Goal: Find specific page/section: Find specific page/section

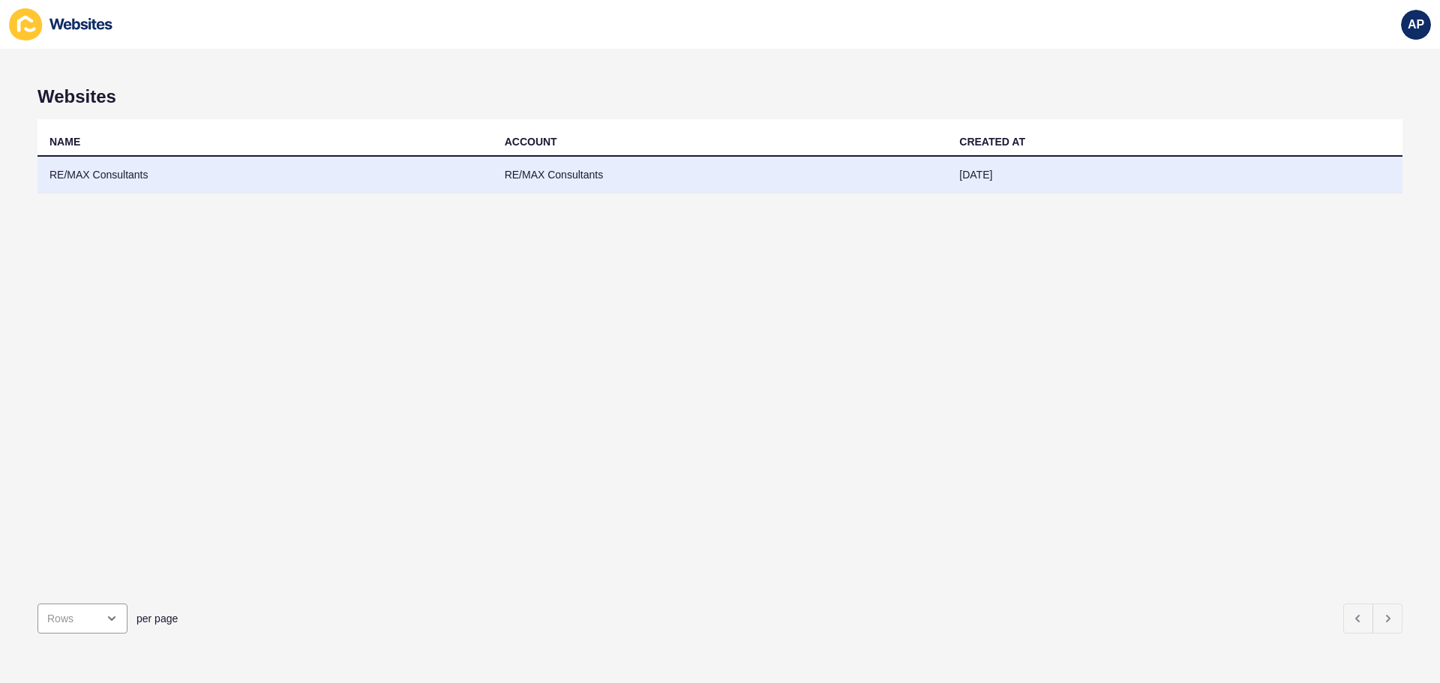
click at [191, 171] on td "RE/MAX Consultants" at bounding box center [264, 175] width 455 height 37
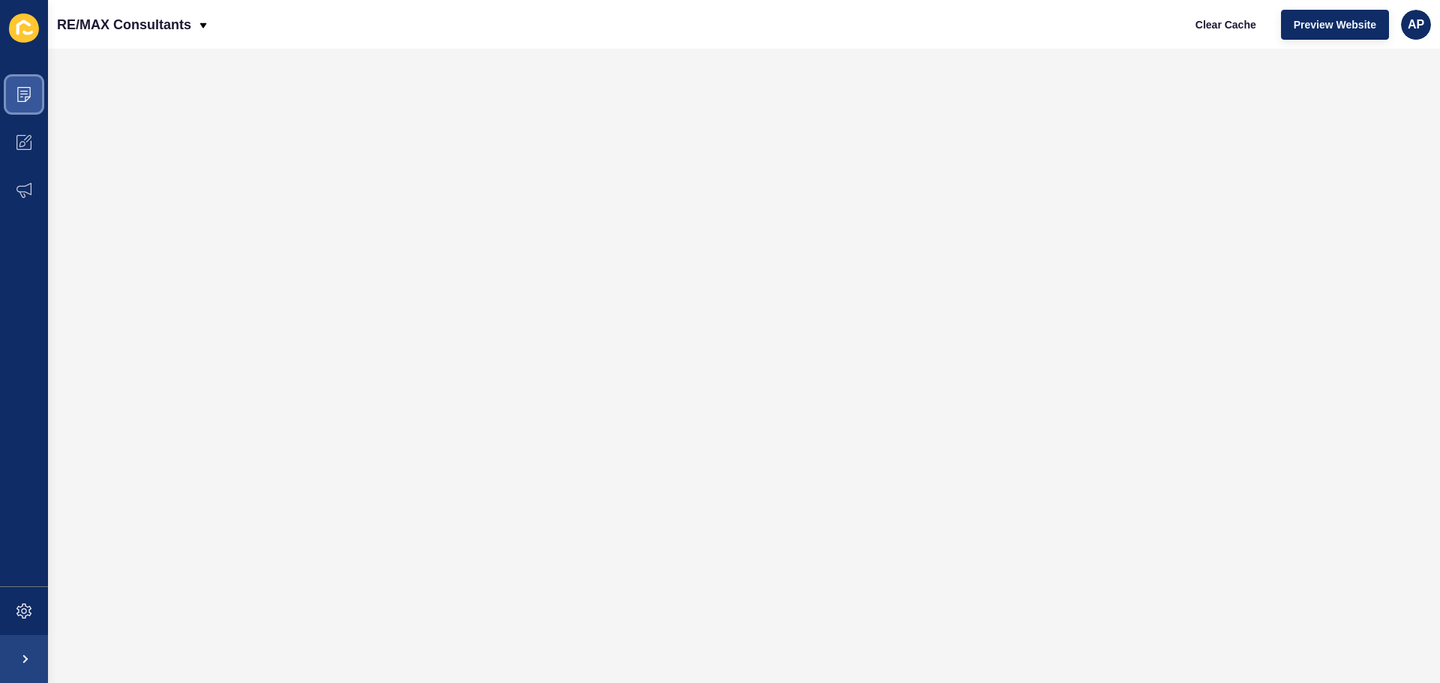
click at [20, 103] on span at bounding box center [24, 94] width 48 height 48
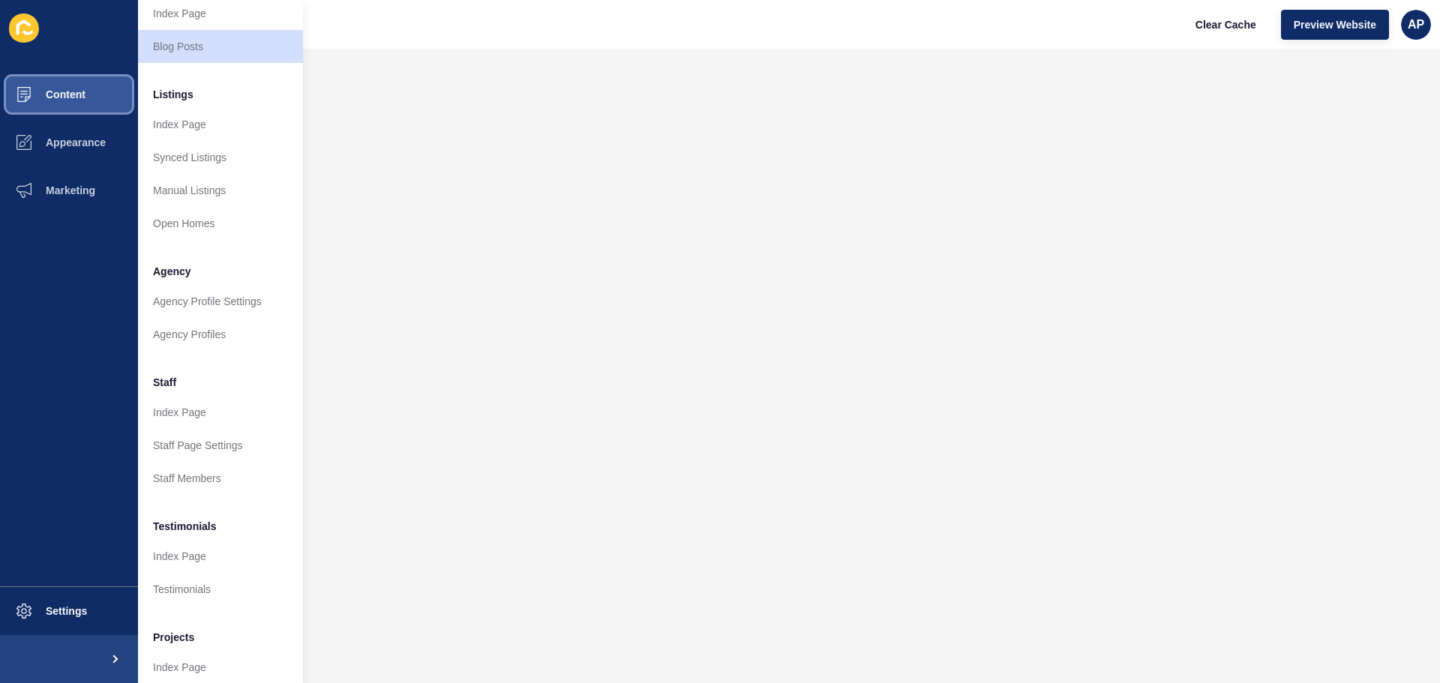
scroll to position [207, 0]
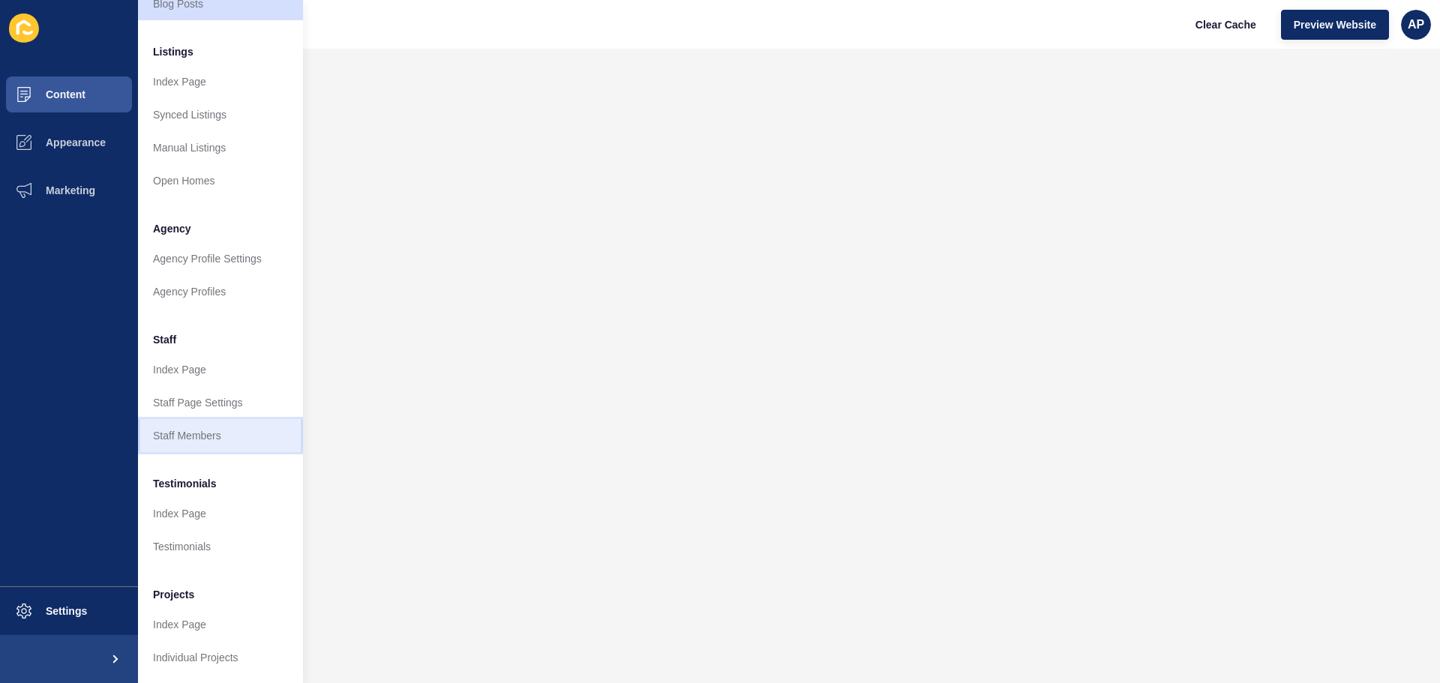
click at [214, 423] on link "Staff Members" at bounding box center [220, 435] width 165 height 33
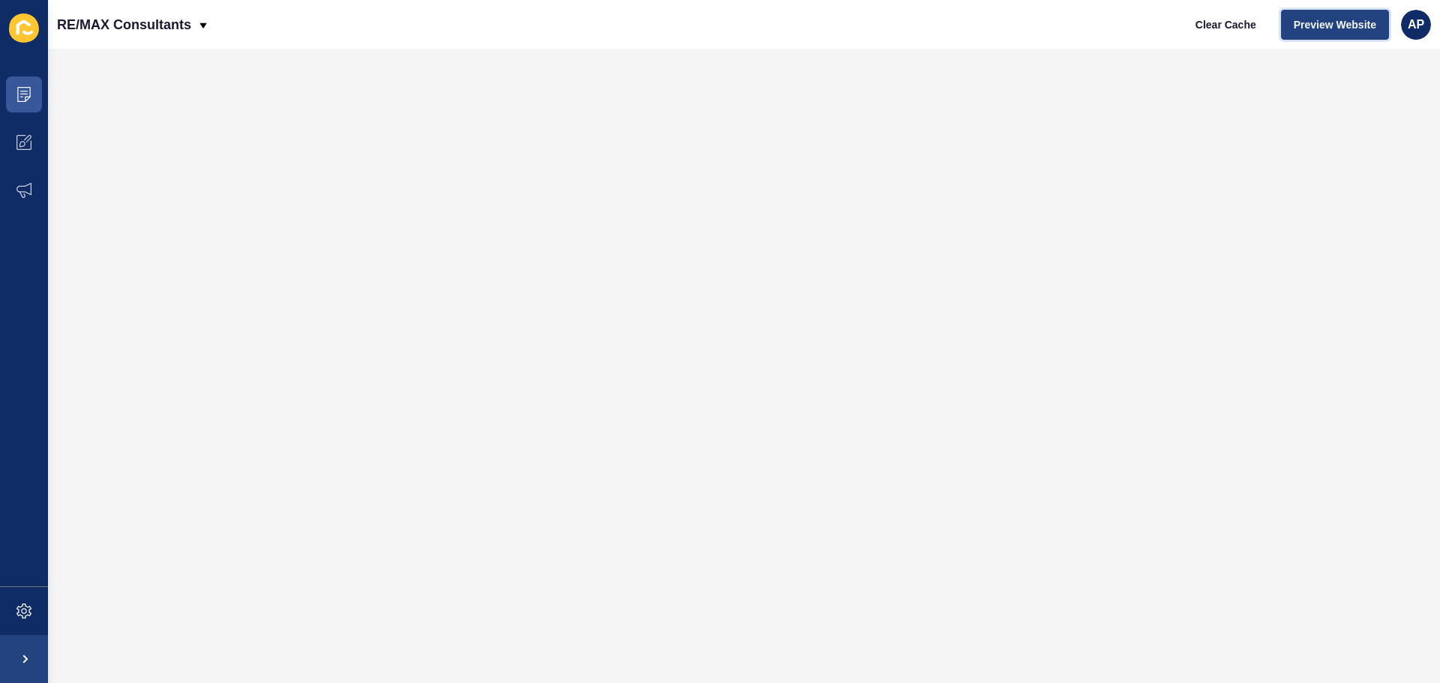
click at [1336, 32] on button "Preview Website" at bounding box center [1335, 25] width 108 height 30
click at [22, 91] on icon at bounding box center [23, 91] width 7 height 1
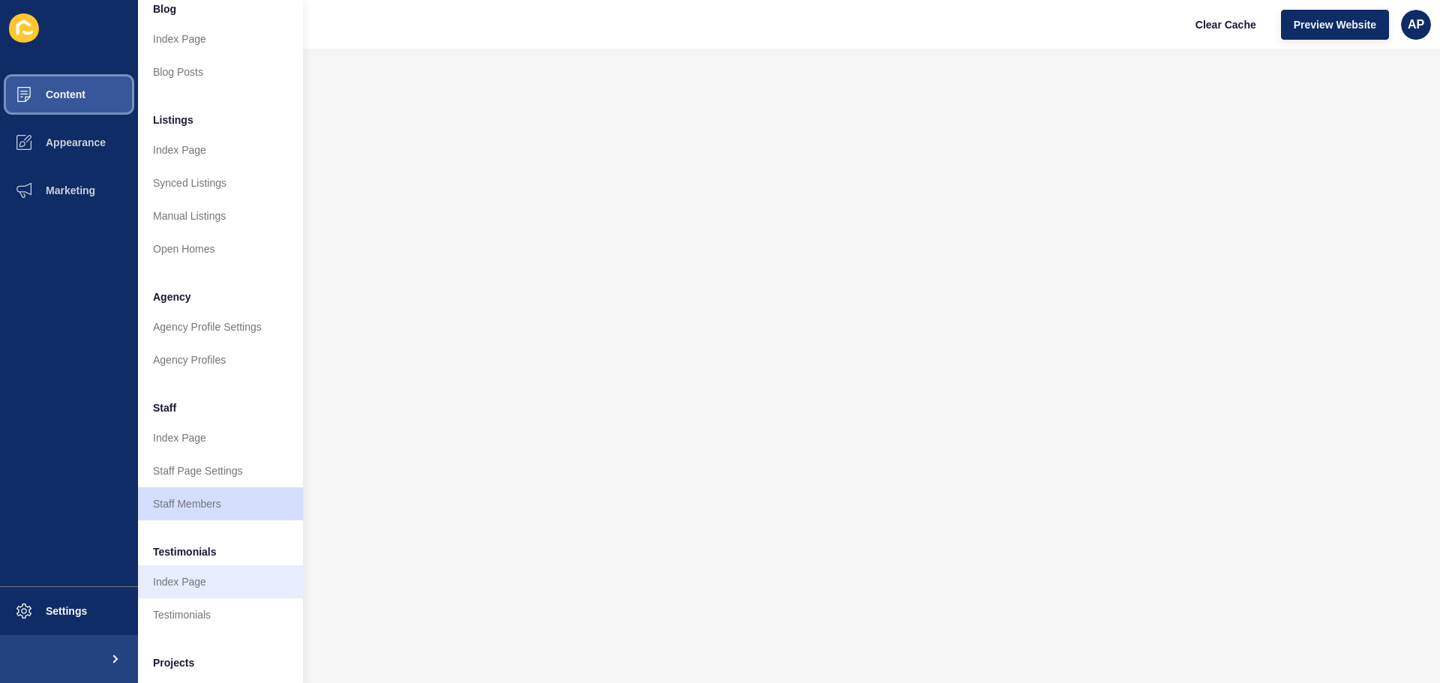
scroll to position [150, 0]
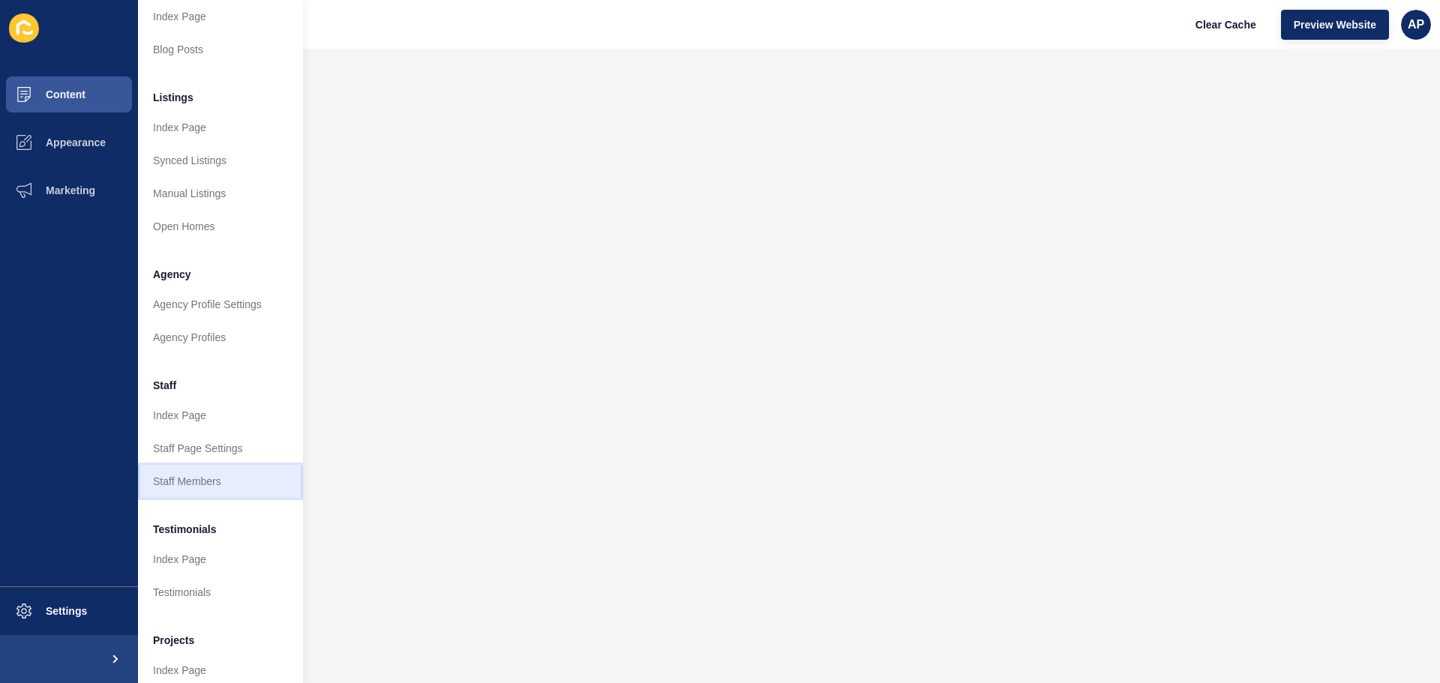
click at [190, 478] on link "Staff Members" at bounding box center [220, 481] width 165 height 33
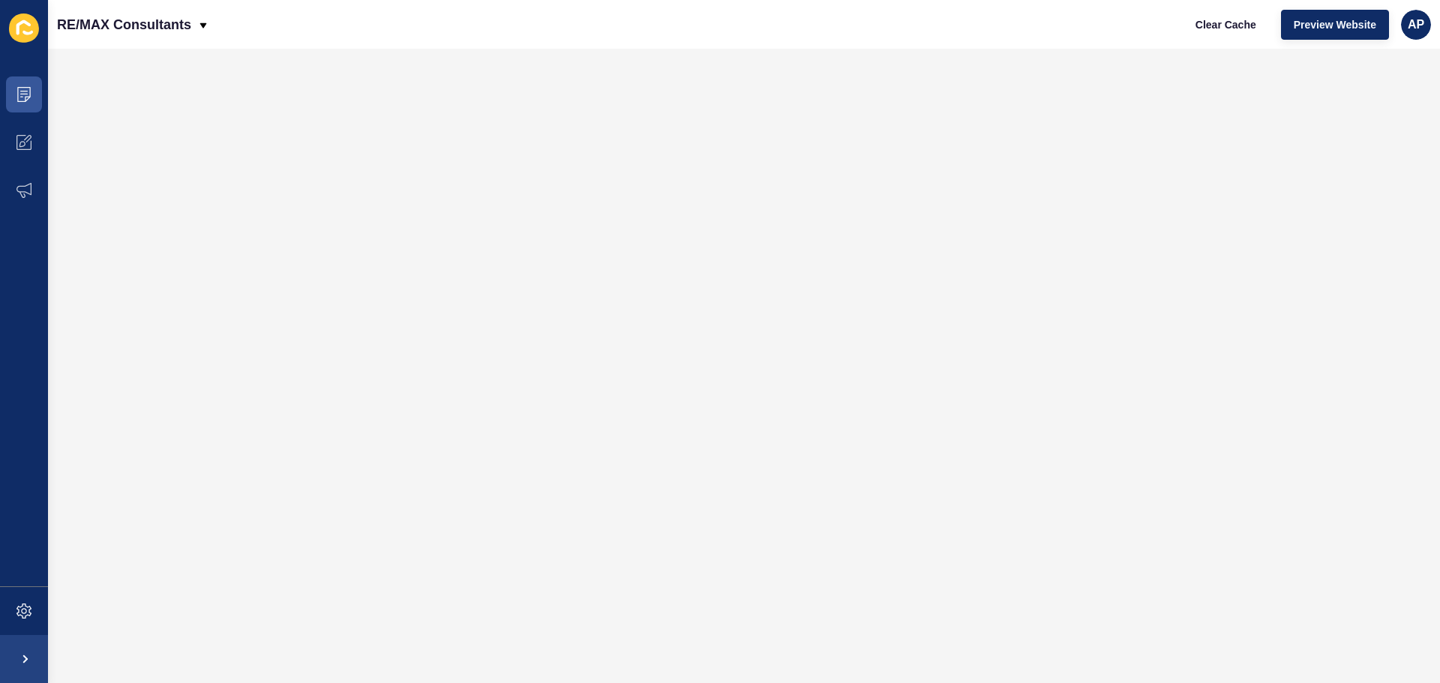
scroll to position [0, 0]
click at [1345, 23] on span "Preview Website" at bounding box center [1335, 24] width 82 height 15
click at [31, 88] on span at bounding box center [24, 94] width 48 height 48
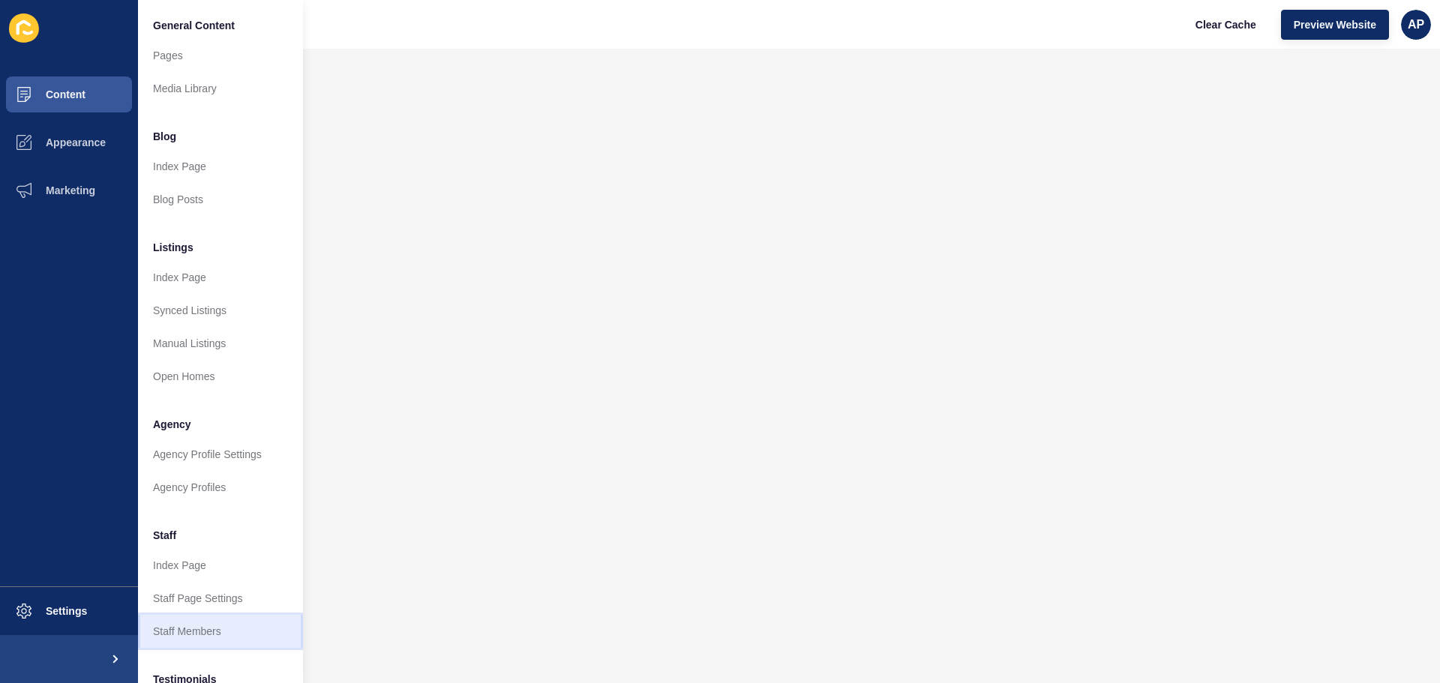
click at [231, 626] on link "Staff Members" at bounding box center [220, 631] width 165 height 33
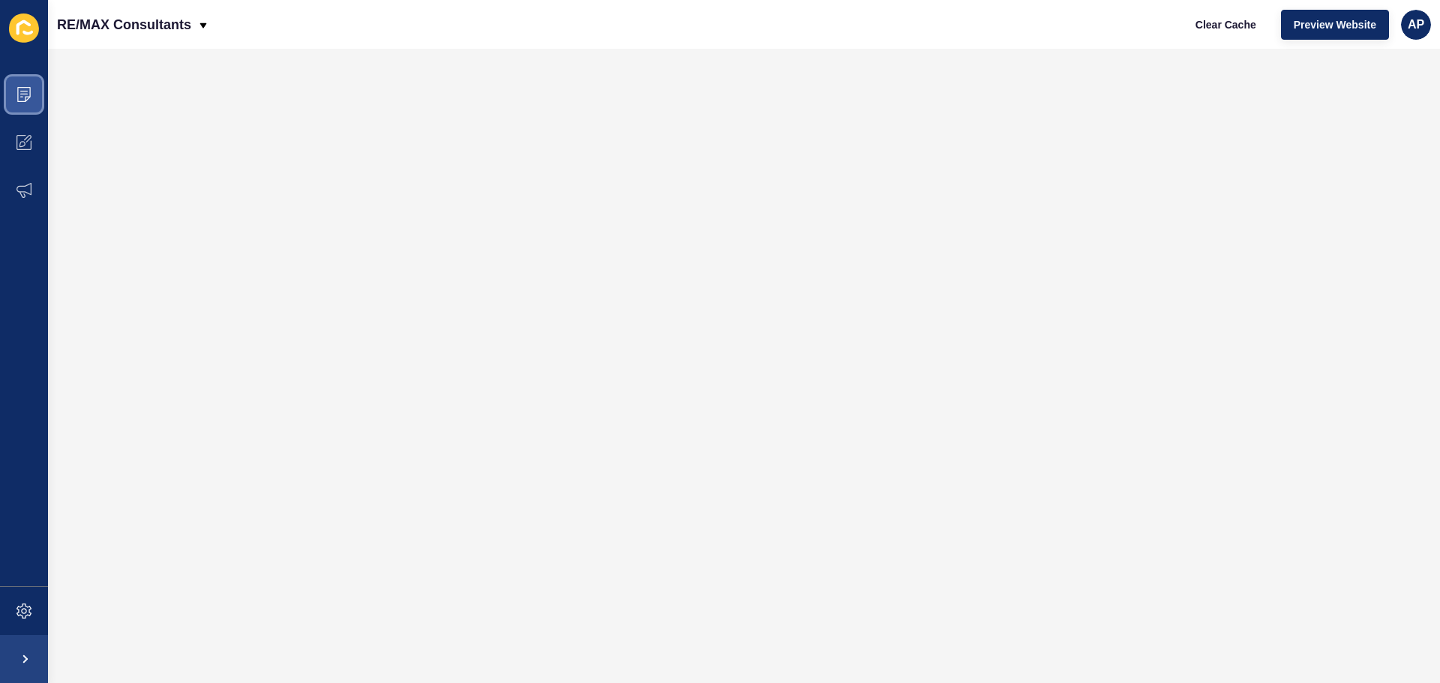
click at [22, 99] on icon at bounding box center [23, 94] width 15 height 15
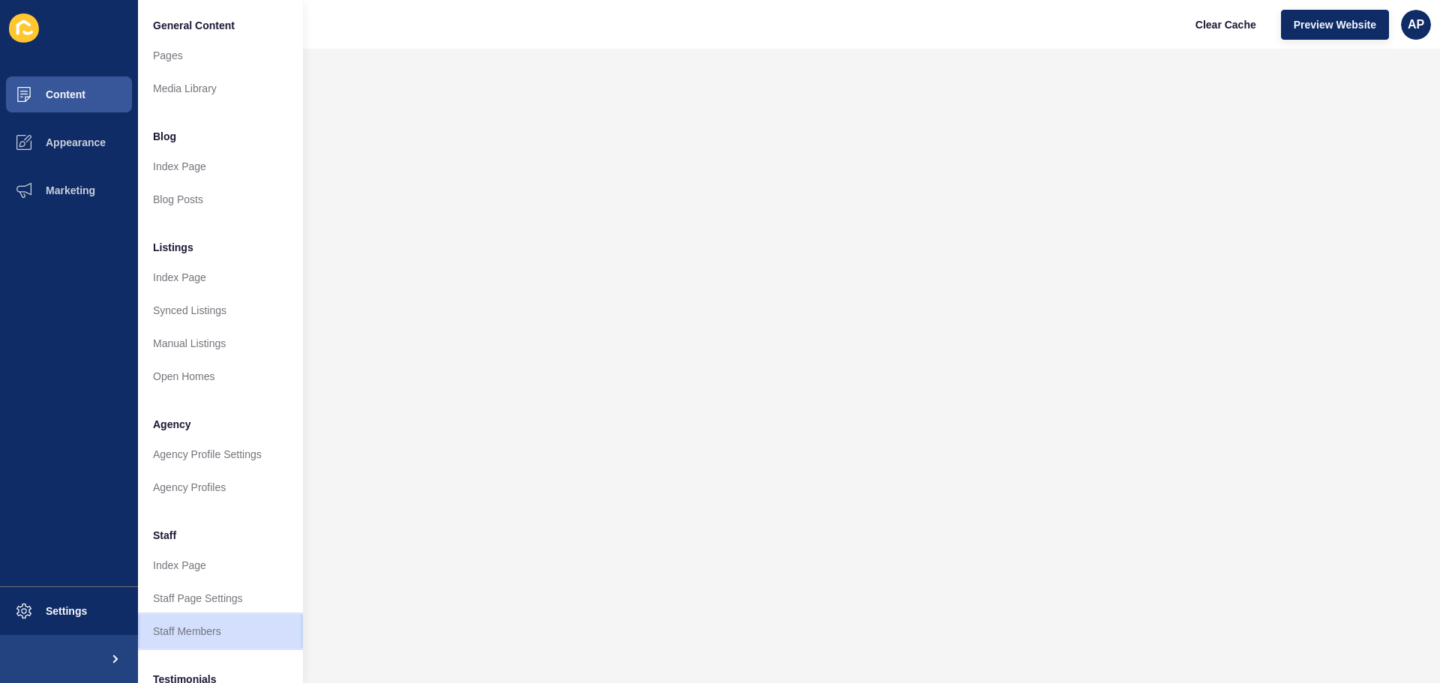
click at [216, 638] on link "Staff Members" at bounding box center [220, 631] width 165 height 33
